Goal: Task Accomplishment & Management: Manage account settings

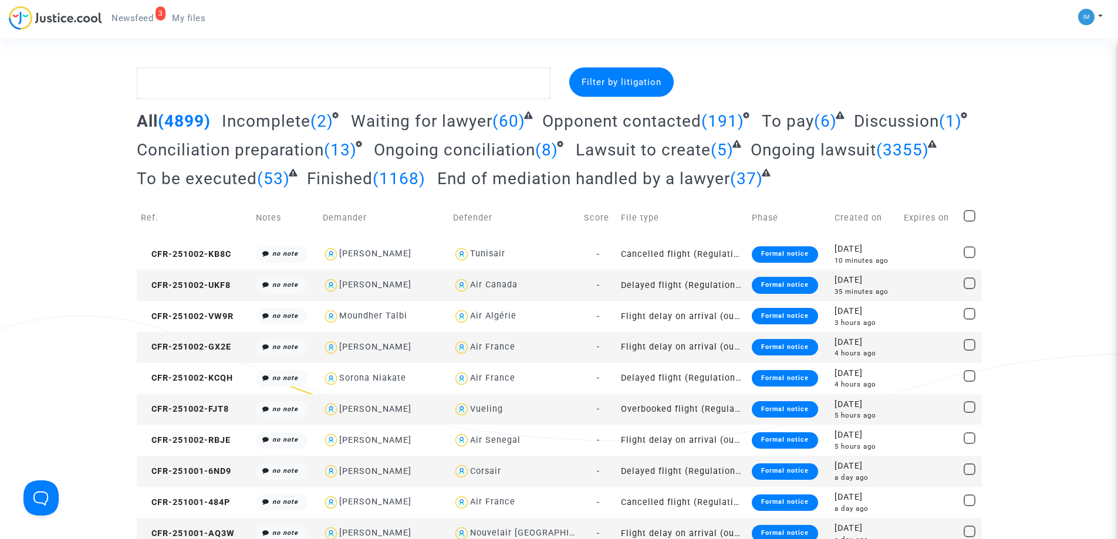
click at [790, 124] on span "To pay" at bounding box center [787, 120] width 52 height 19
